Goal: Information Seeking & Learning: Learn about a topic

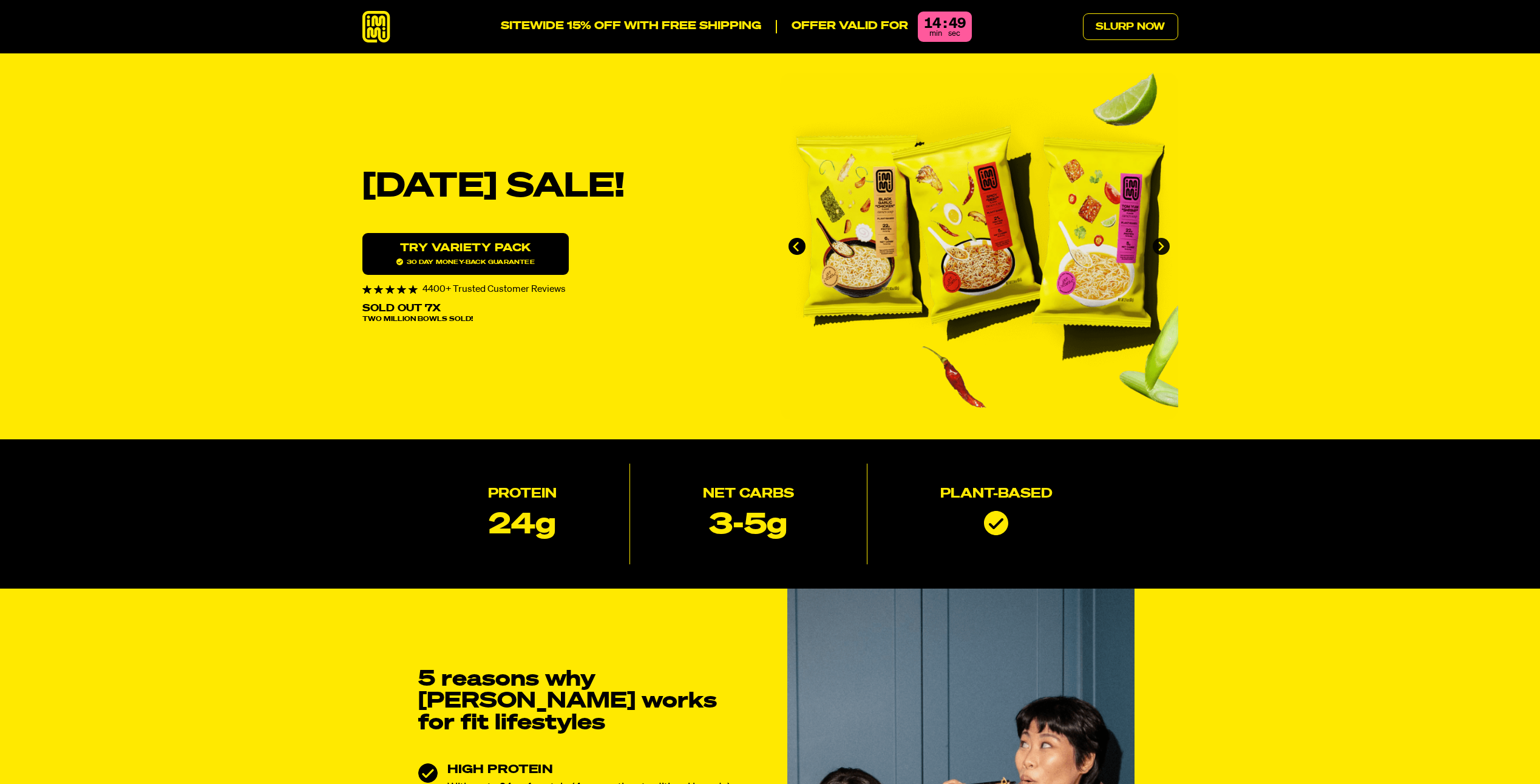
click at [1156, 249] on icon "Next slide" at bounding box center [1160, 246] width 10 height 10
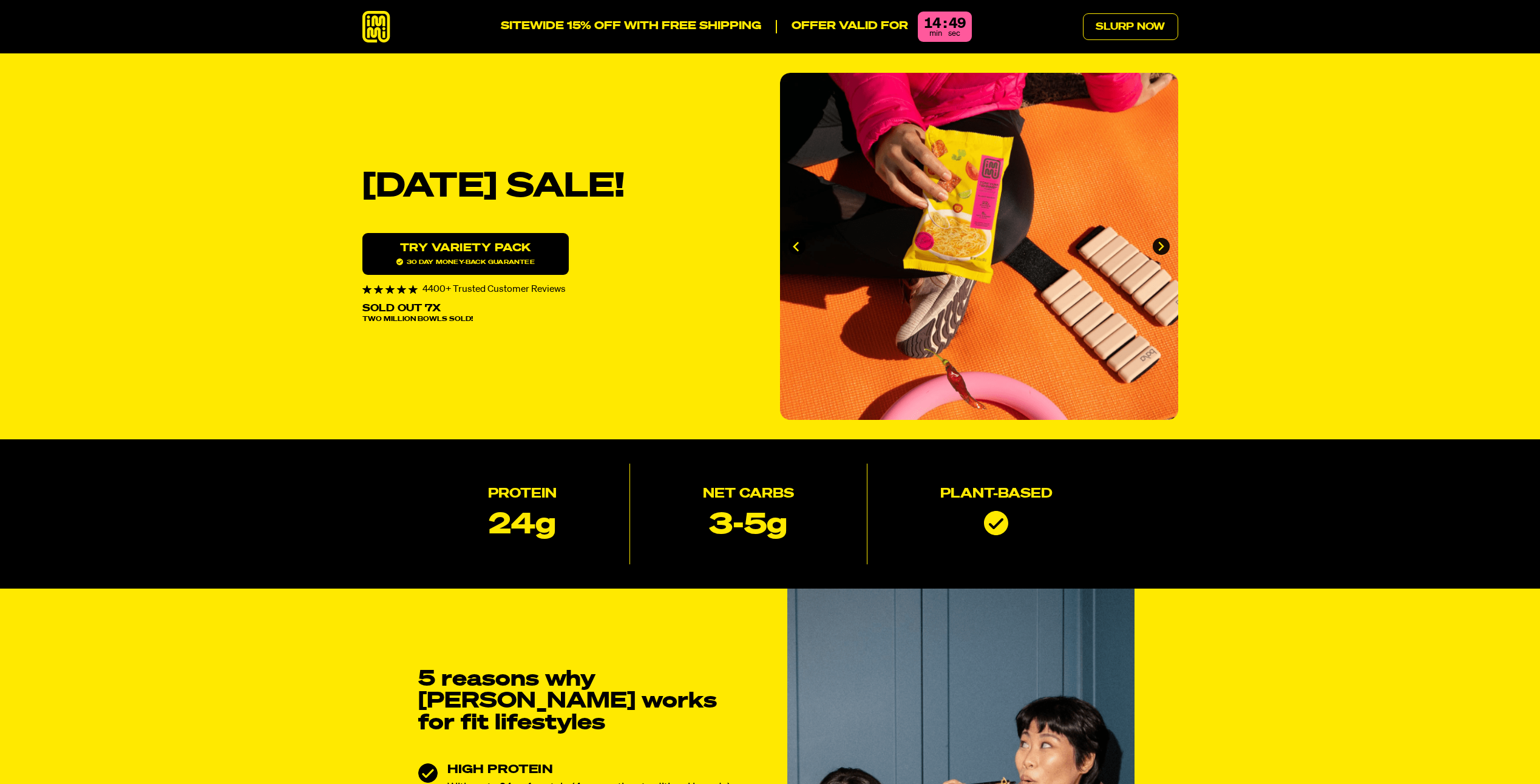
click at [1156, 249] on icon "Next slide" at bounding box center [1160, 246] width 10 height 10
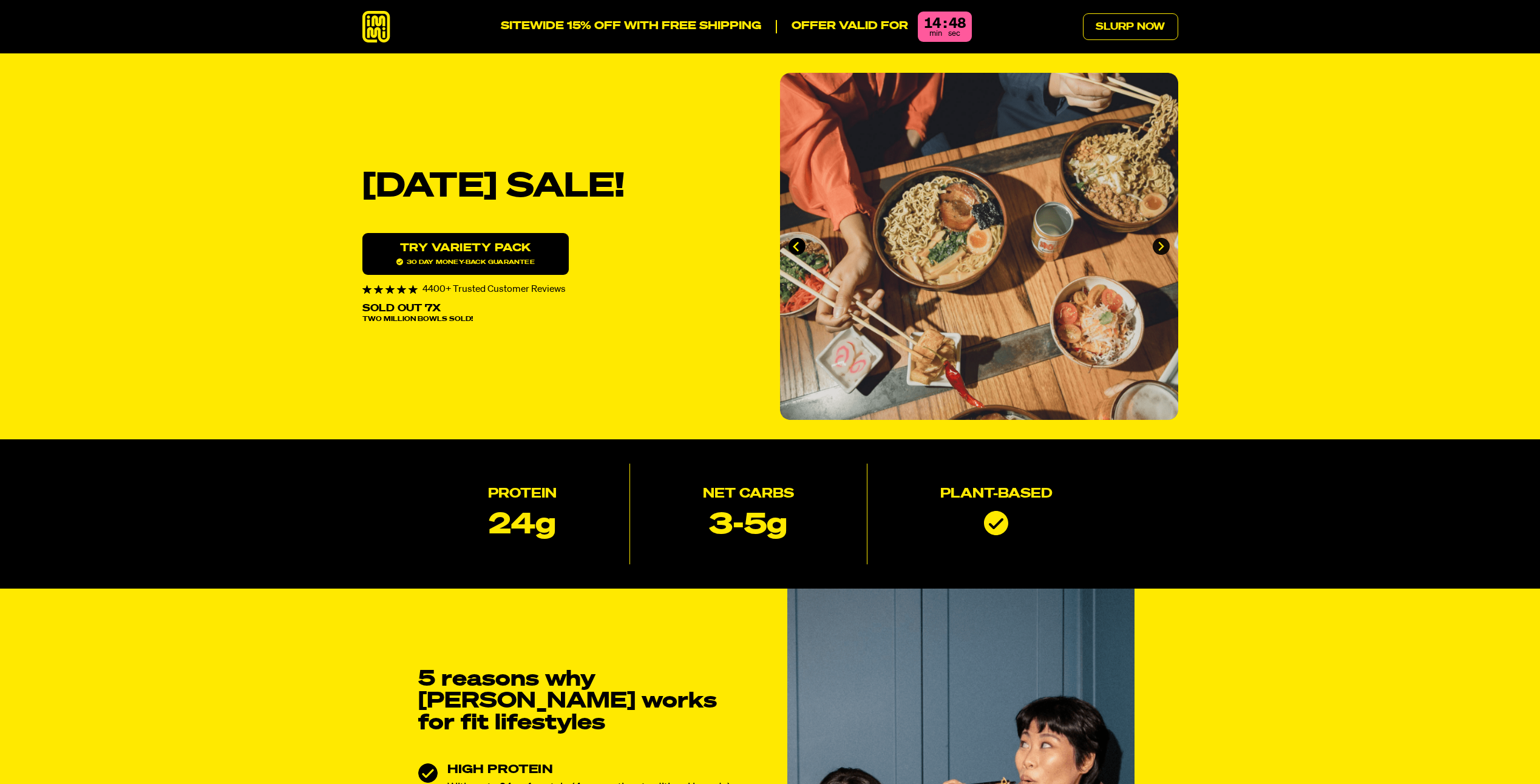
click at [1156, 249] on icon "Next slide" at bounding box center [1160, 246] width 10 height 10
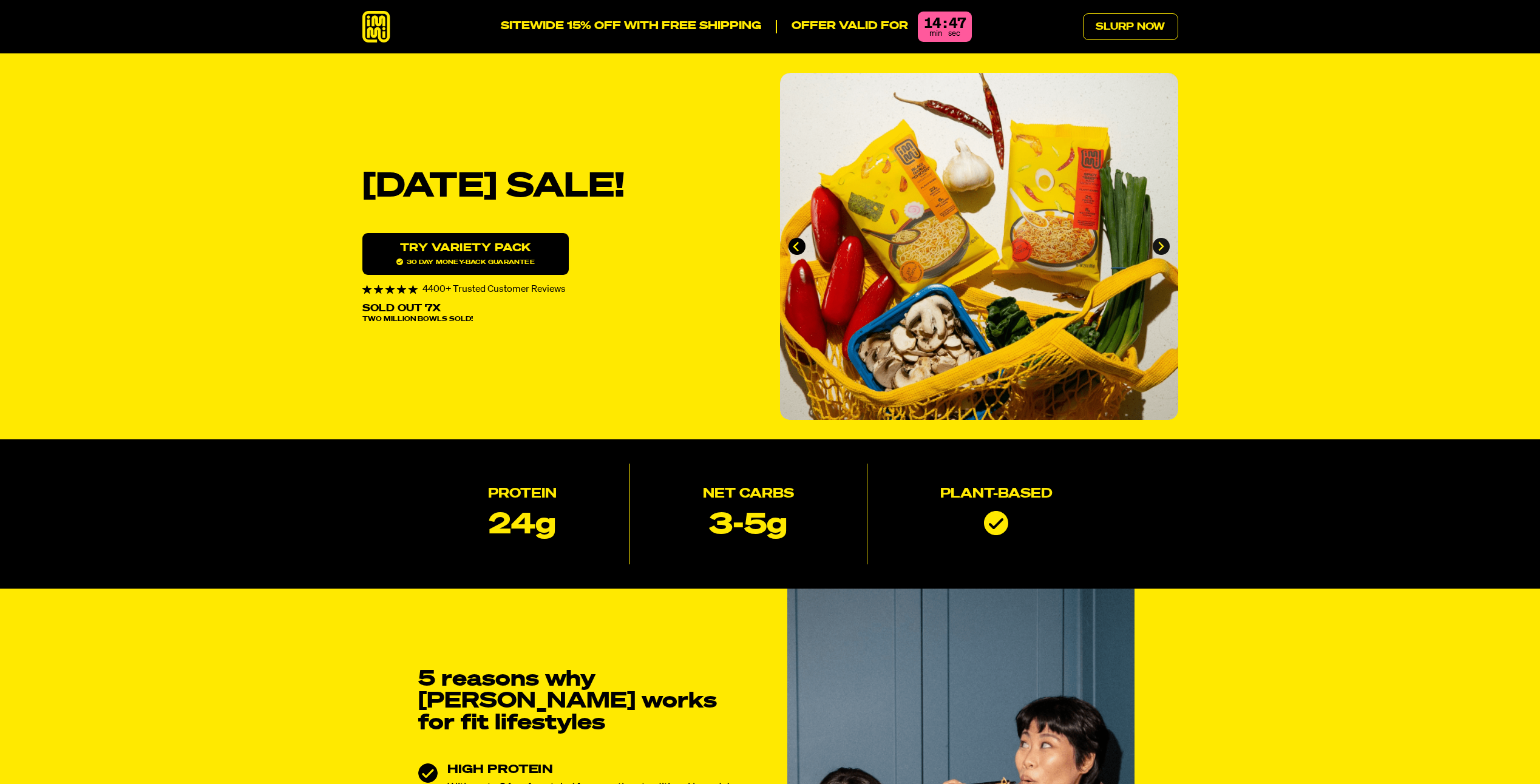
click at [1156, 249] on icon "Go to first slide" at bounding box center [1160, 246] width 10 height 10
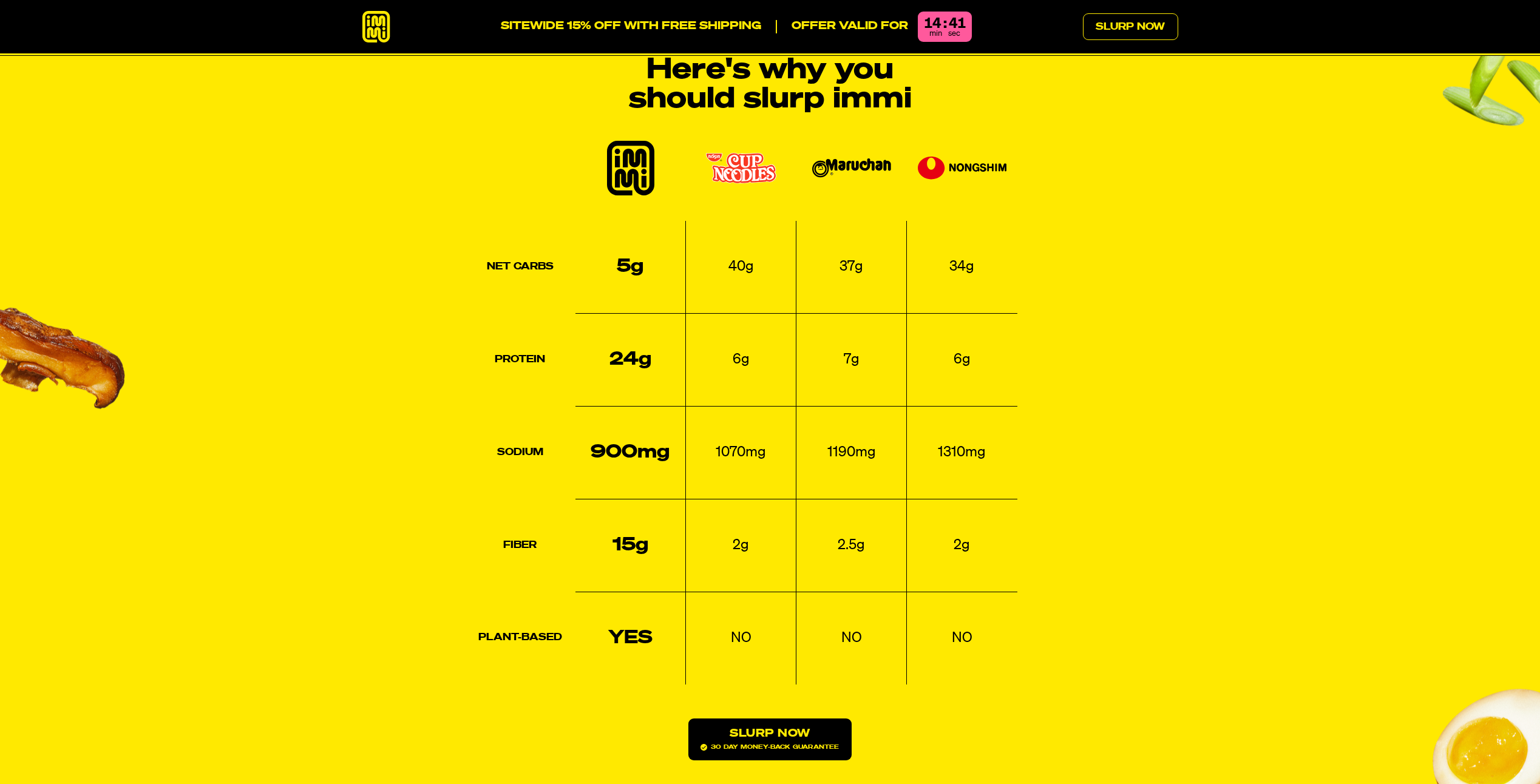
scroll to position [1457, 0]
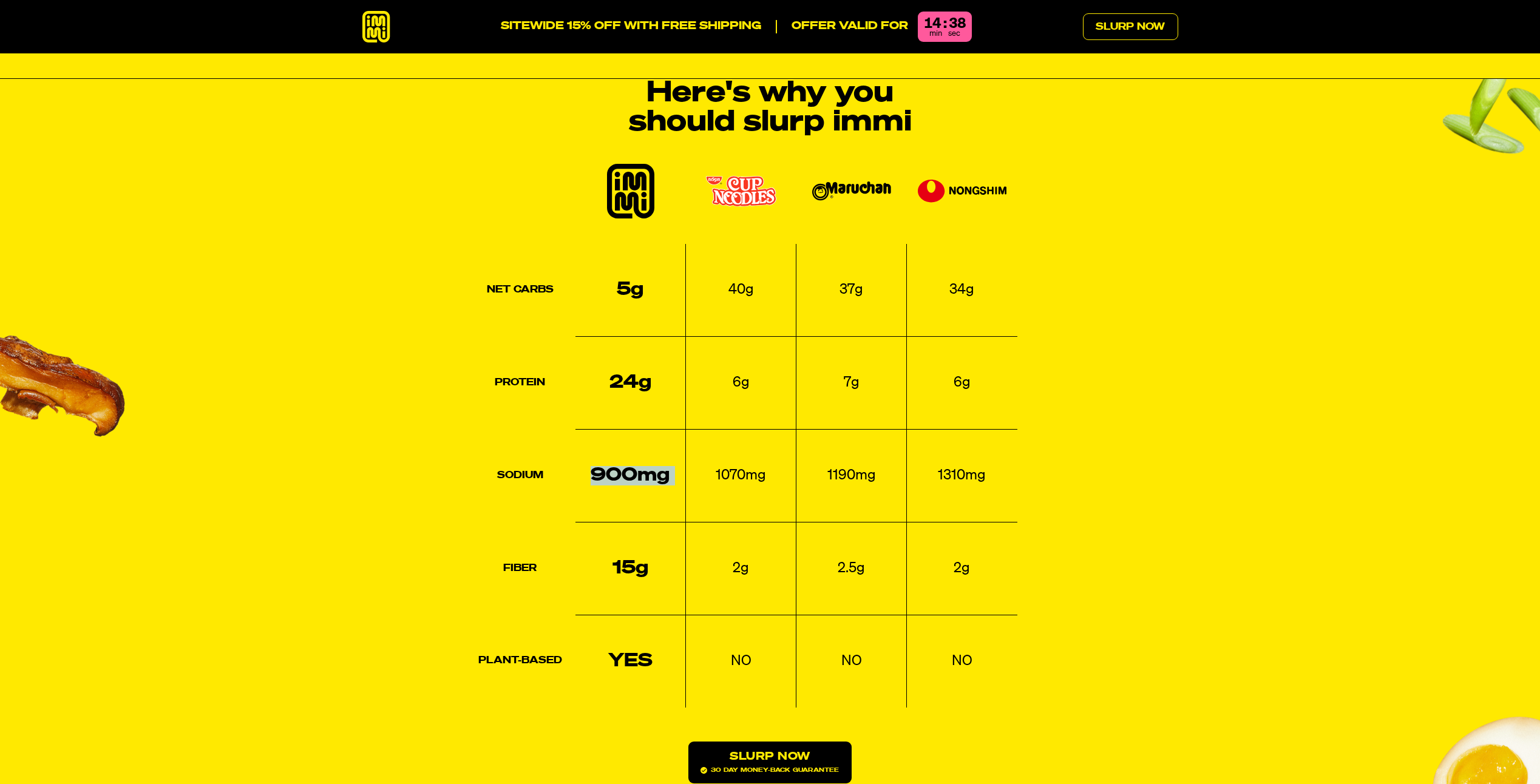
drag, startPoint x: 581, startPoint y: 439, endPoint x: 700, endPoint y: 450, distance: 119.5
click at [700, 450] on tr "Sodium 900mg 1070mg 1190mg 1310mg" at bounding box center [741, 475] width 553 height 93
click at [290, 546] on section "Here's why you should slurp immi Net Carbs 5g 40g 37g 34g Protein 24g 6g 7g 6g …" at bounding box center [770, 462] width 1540 height 768
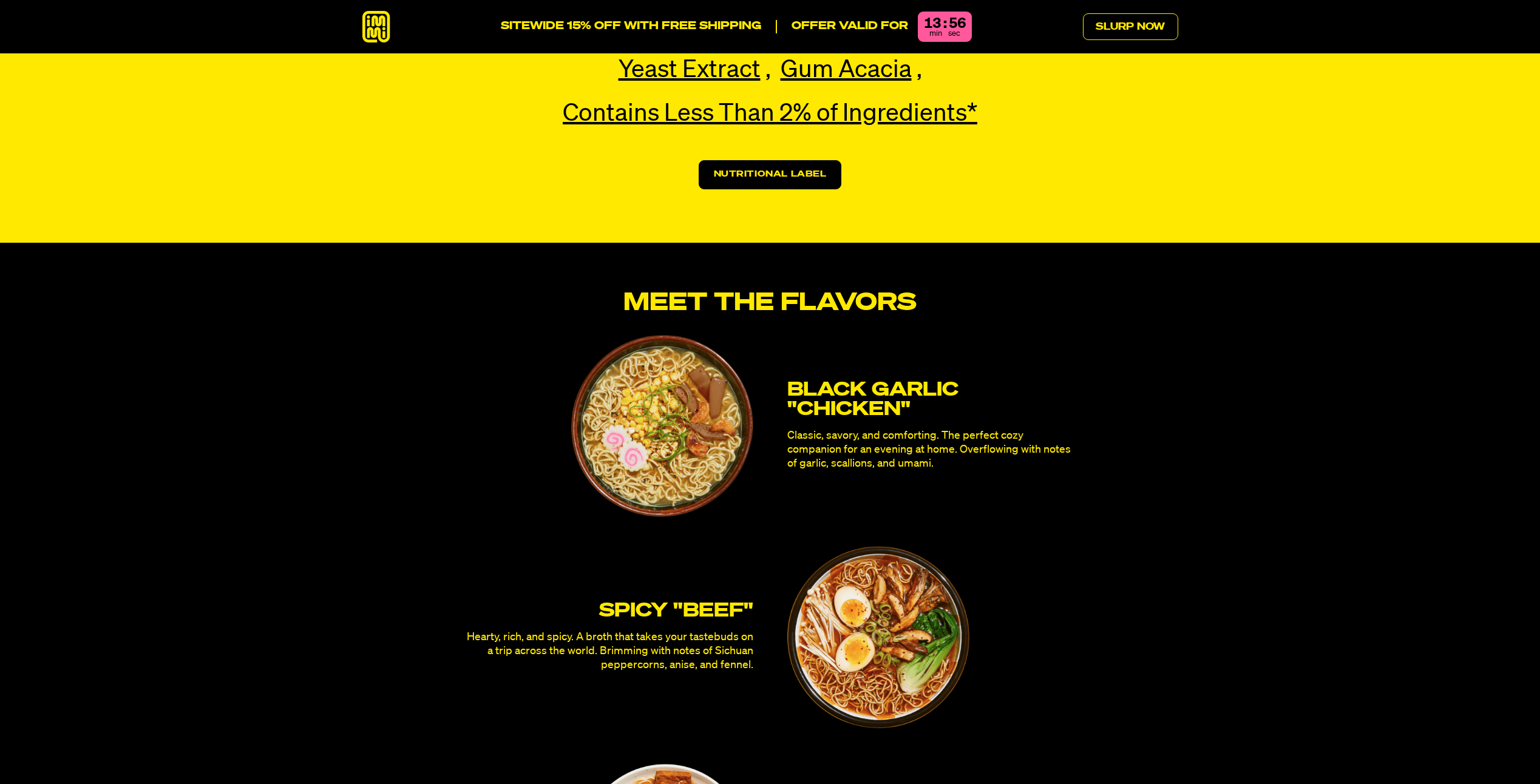
scroll to position [3076, 0]
